Goal: Navigation & Orientation: Find specific page/section

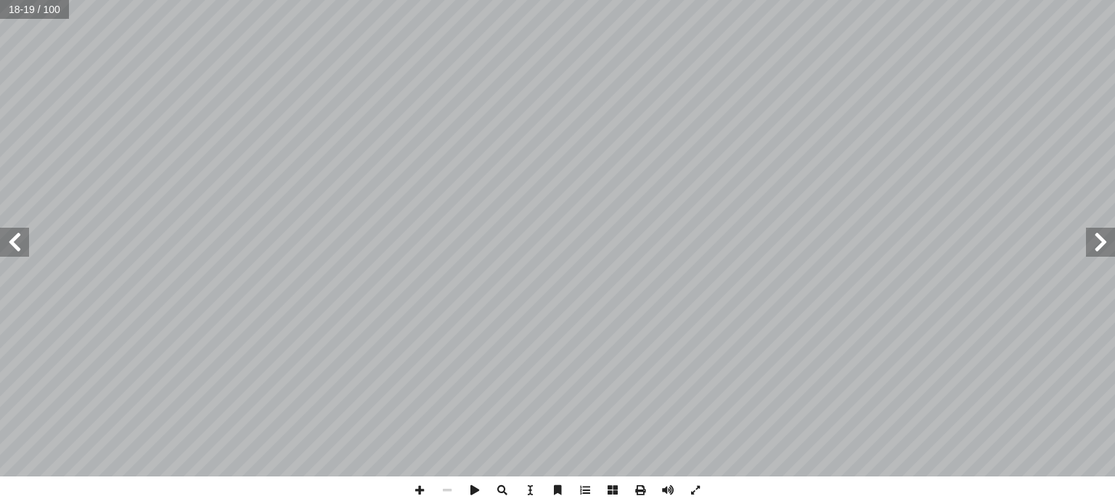
click at [1101, 240] on span at bounding box center [1100, 242] width 29 height 29
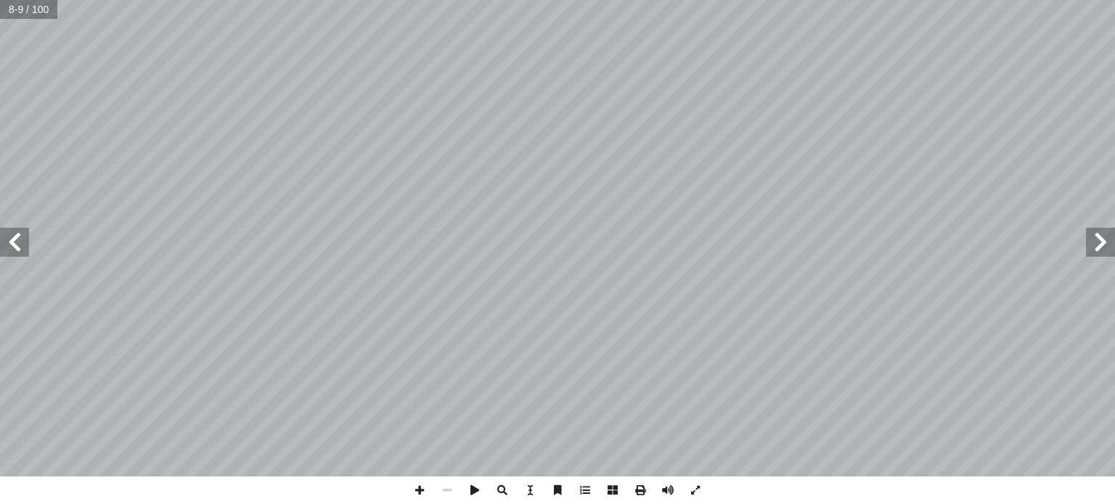
click at [9, 251] on span at bounding box center [14, 242] width 29 height 29
click at [420, 493] on span at bounding box center [420, 491] width 28 height 28
click at [445, 496] on span at bounding box center [447, 491] width 28 height 28
click at [7, 233] on span at bounding box center [14, 242] width 29 height 29
click at [1106, 244] on span at bounding box center [1100, 242] width 29 height 29
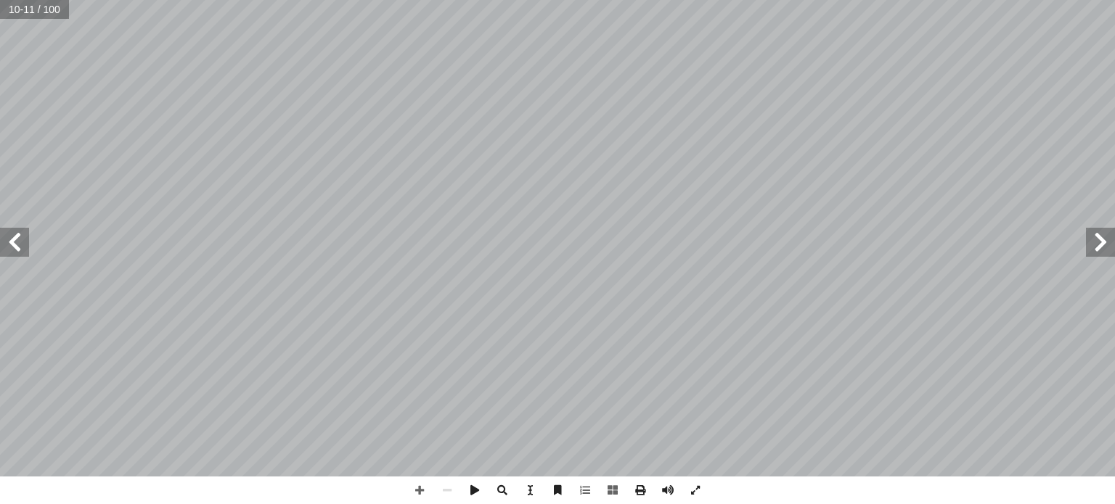
click at [15, 242] on span at bounding box center [14, 242] width 29 height 29
click at [12, 246] on span at bounding box center [14, 242] width 29 height 29
